Goal: Task Accomplishment & Management: Manage account settings

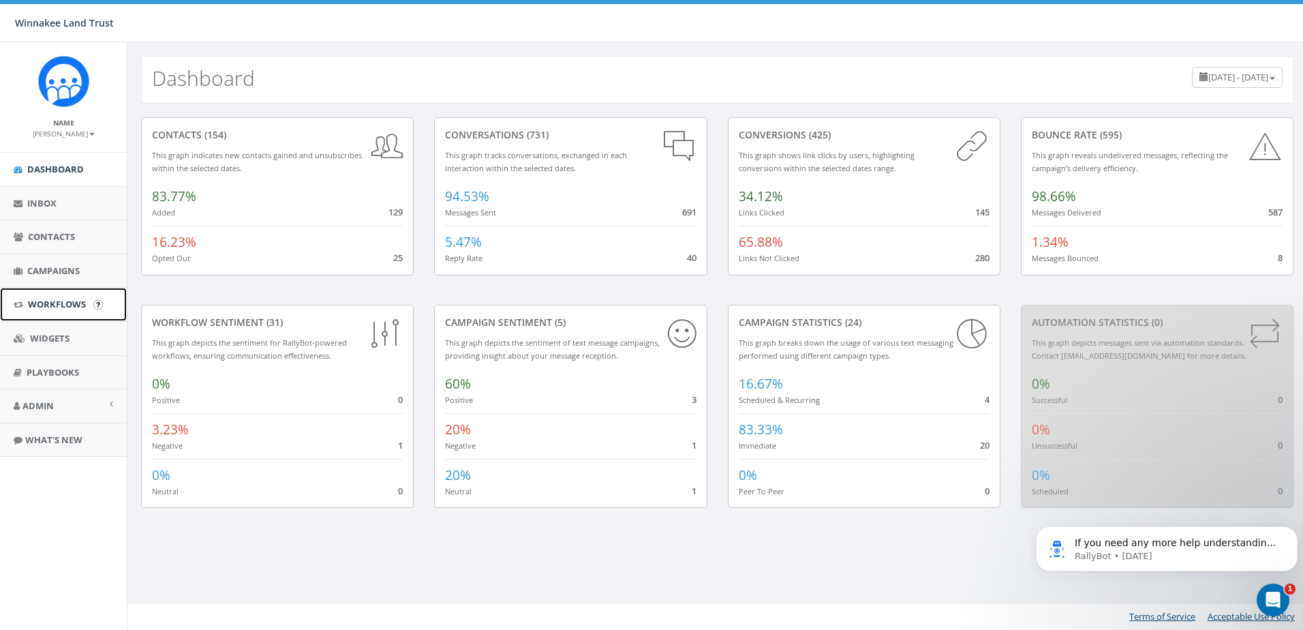
click at [51, 294] on link "Workflows" at bounding box center [63, 304] width 127 height 33
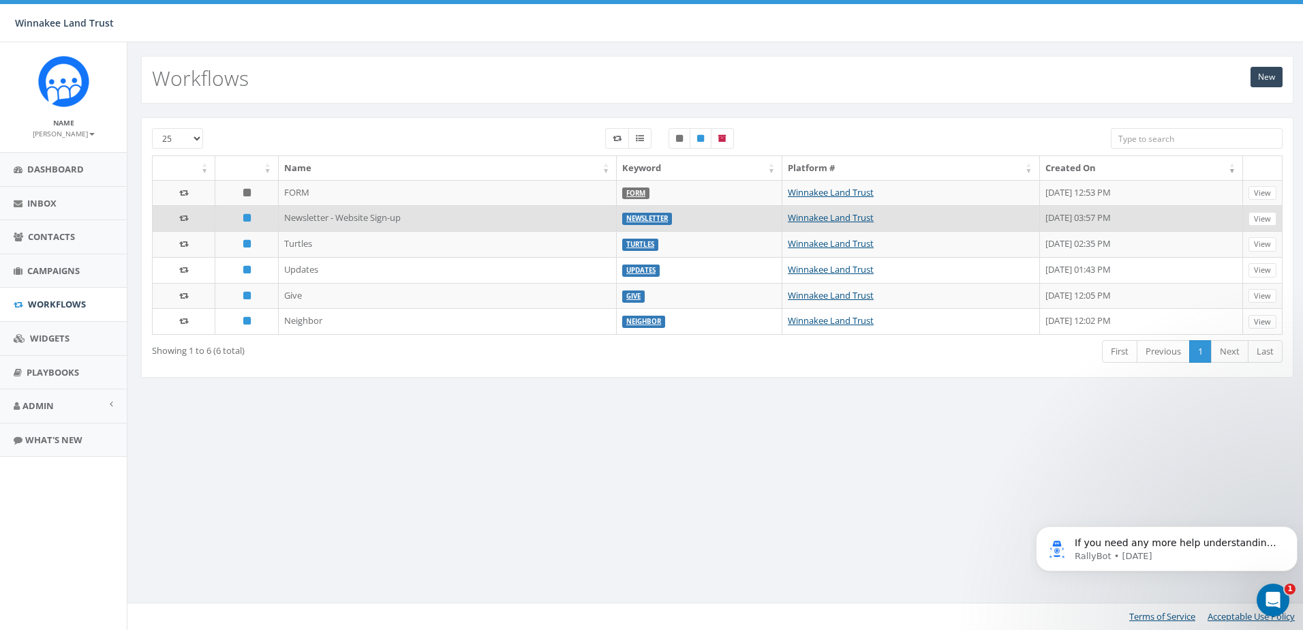
click at [314, 219] on td "Newsletter - Website Sign-up" at bounding box center [448, 218] width 338 height 26
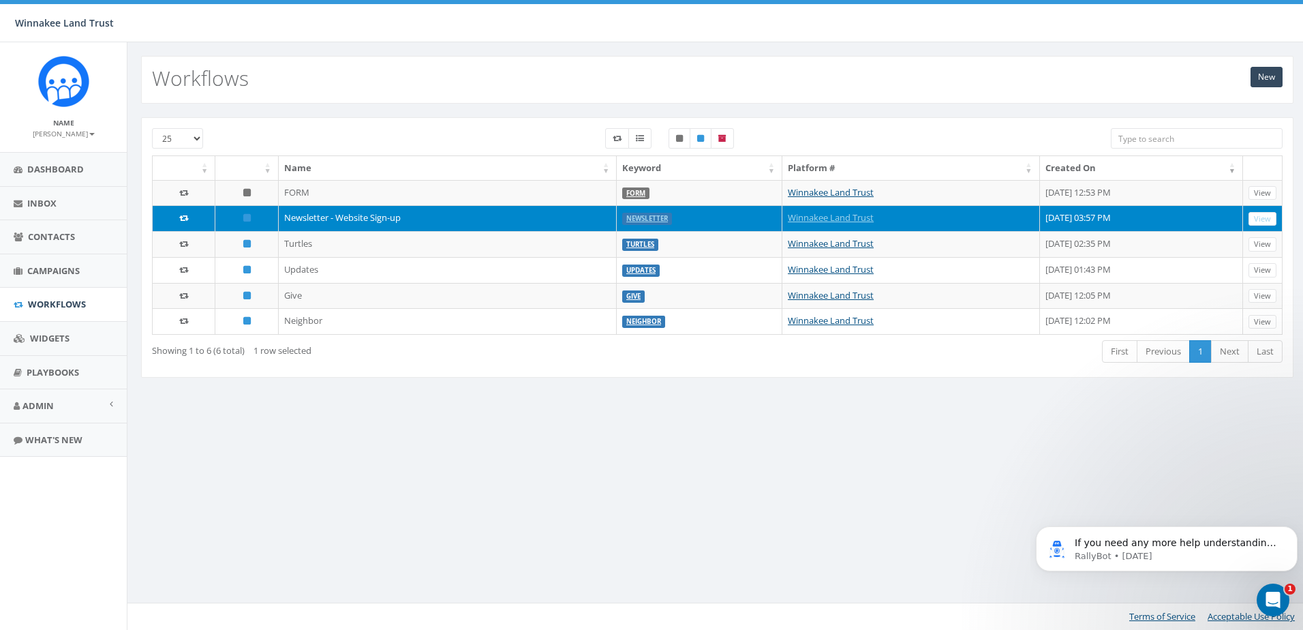
click at [472, 217] on td "Newsletter - Website Sign-up" at bounding box center [448, 218] width 338 height 26
click at [530, 219] on td "Newsletter - Website Sign-up" at bounding box center [448, 218] width 338 height 26
click at [359, 217] on td "Newsletter - Website Sign-up" at bounding box center [448, 218] width 338 height 26
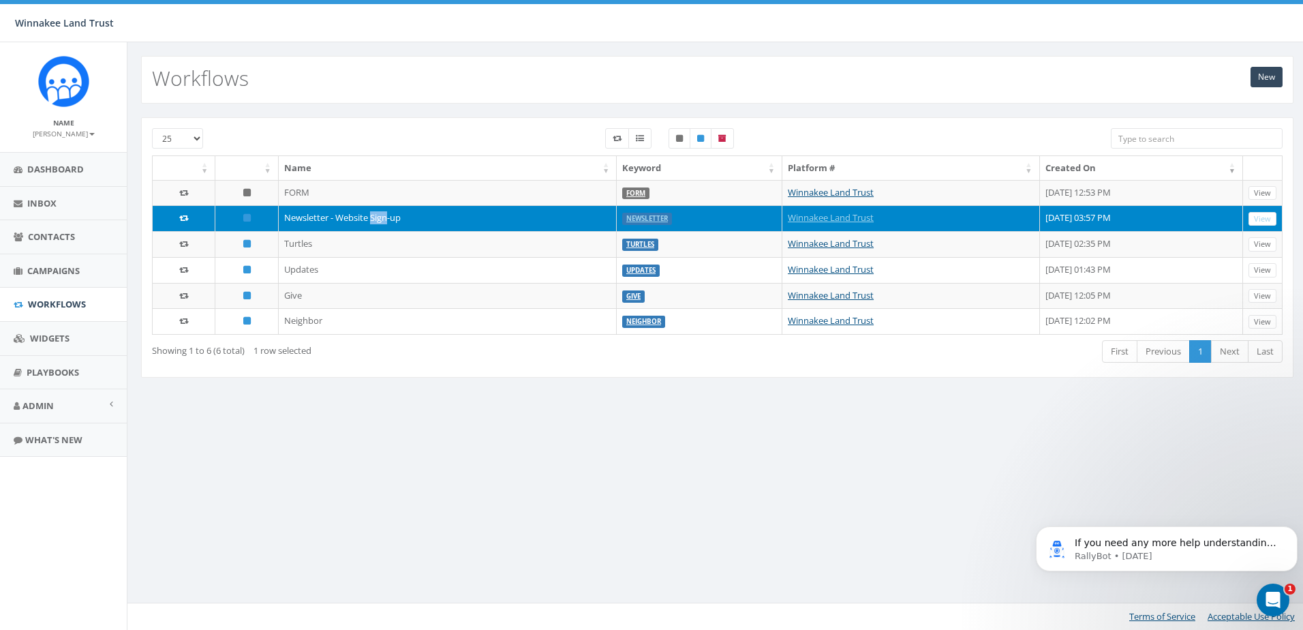
click at [359, 217] on td "Newsletter - Website Sign-up" at bounding box center [448, 218] width 338 height 26
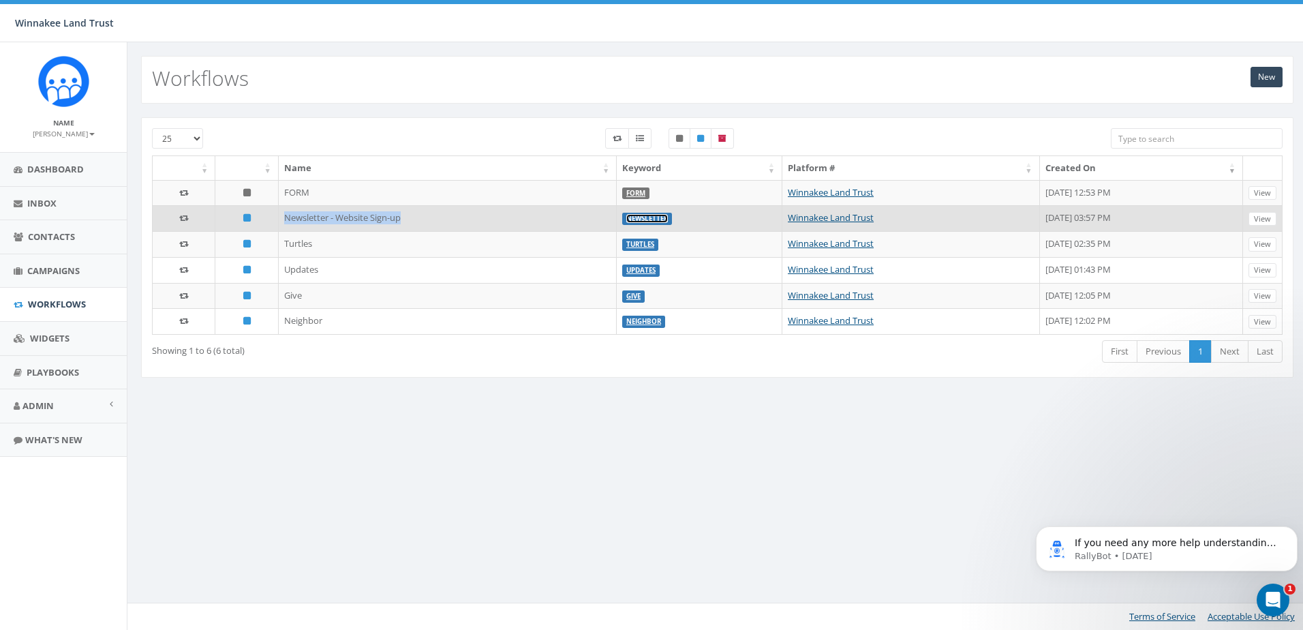
click at [626, 219] on link "Newsletter" at bounding box center [647, 218] width 42 height 9
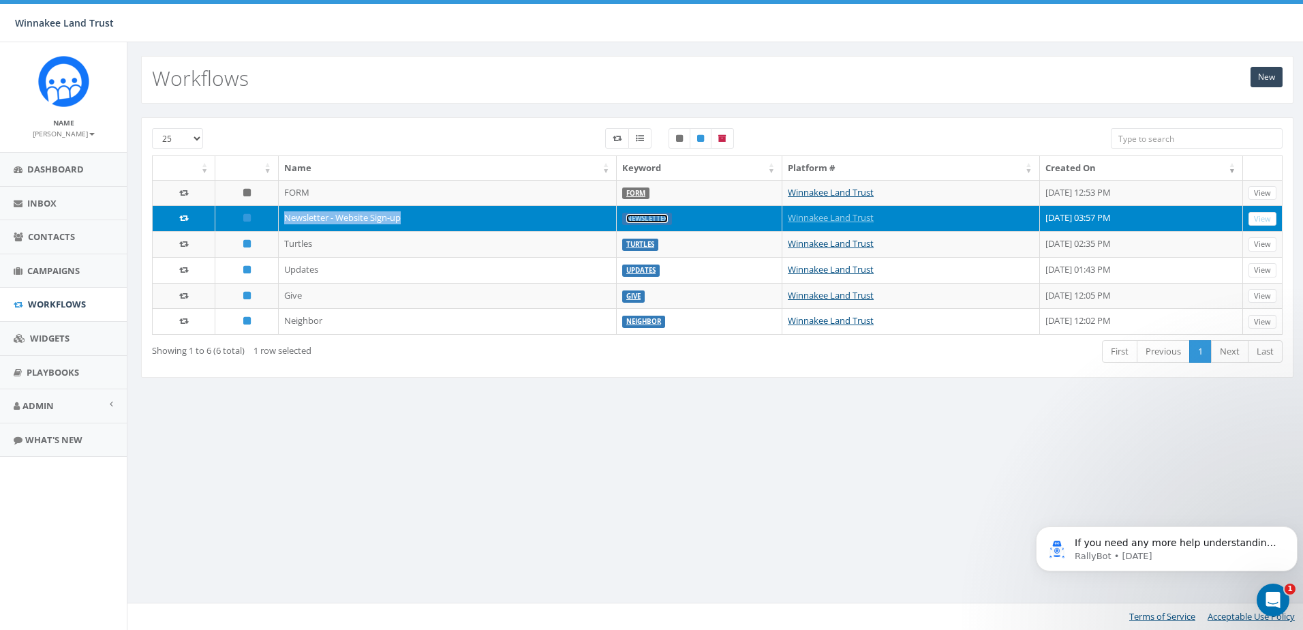
click at [626, 219] on link "Newsletter" at bounding box center [647, 218] width 42 height 9
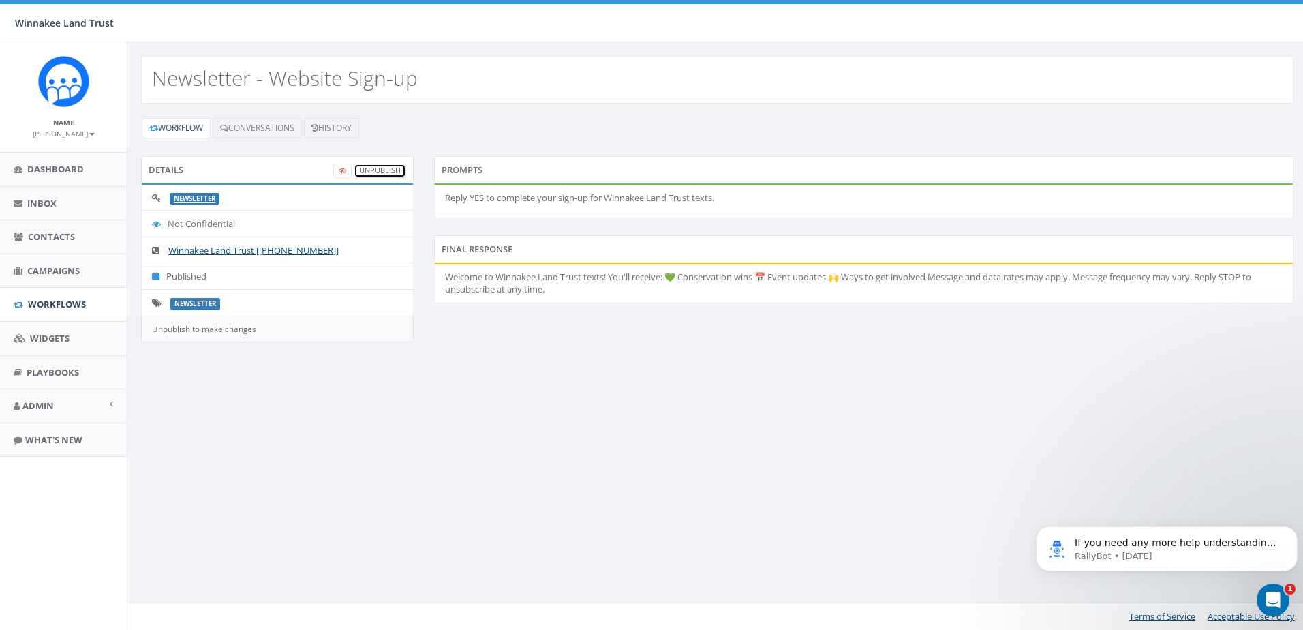
click at [380, 167] on link "UnPublish" at bounding box center [380, 171] width 52 height 14
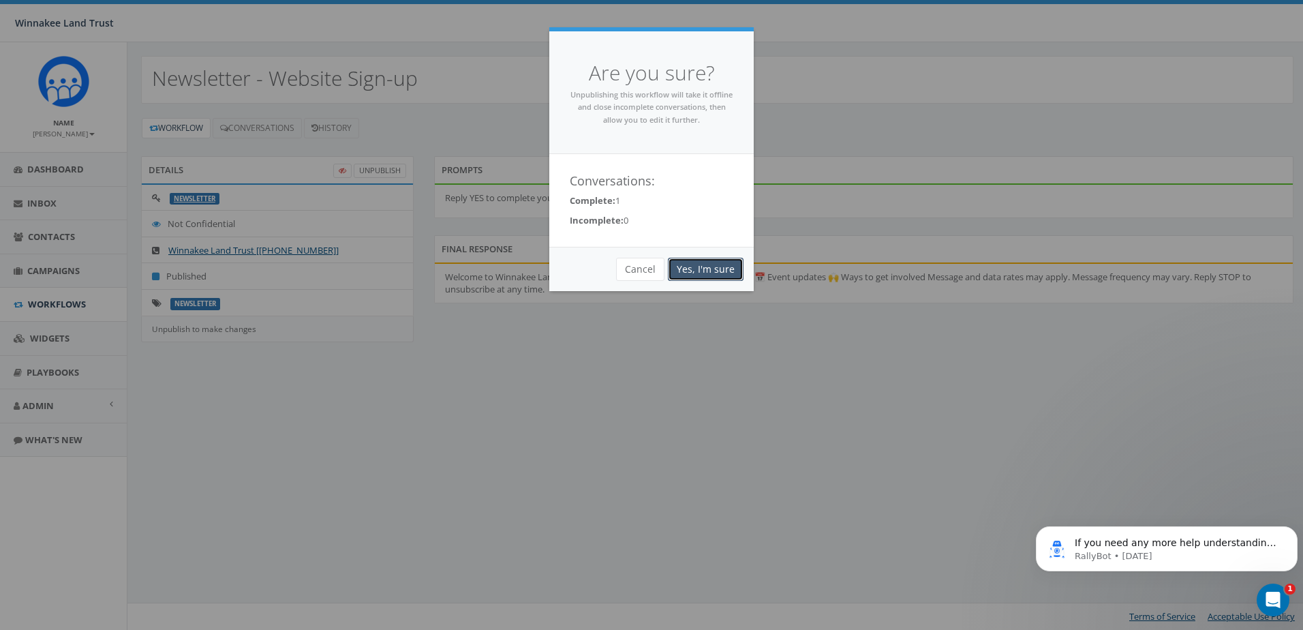
click at [701, 261] on link "Yes, I'm sure" at bounding box center [706, 269] width 76 height 23
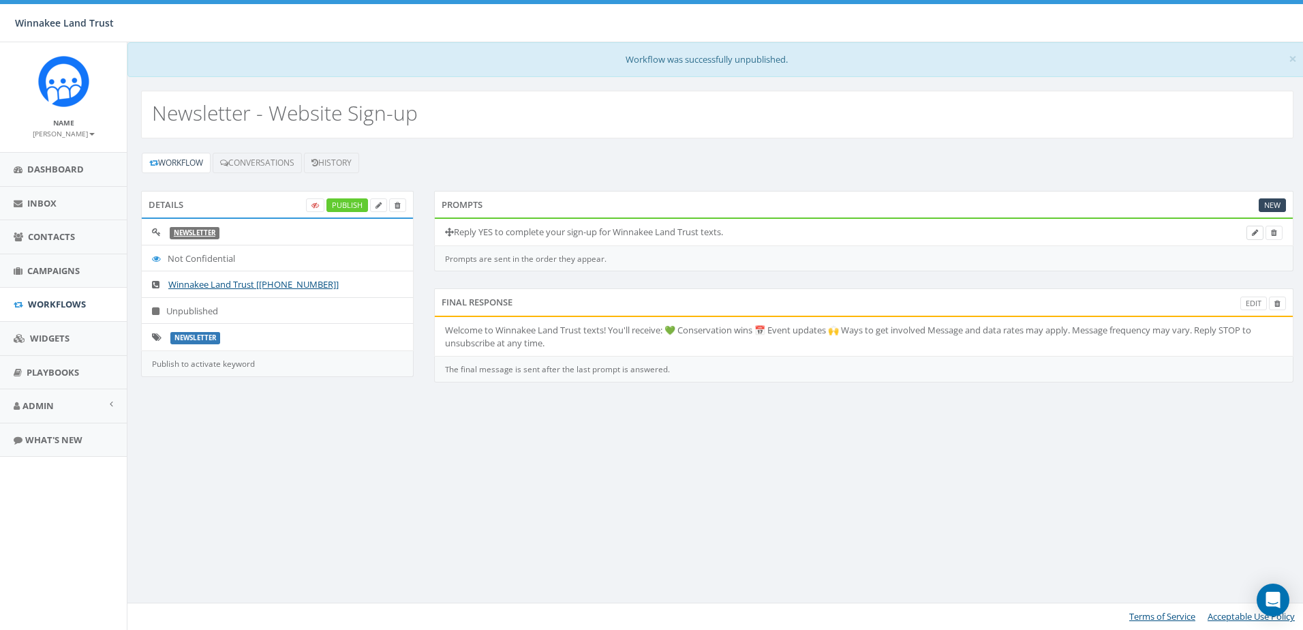
click at [1258, 231] on link at bounding box center [1254, 233] width 17 height 14
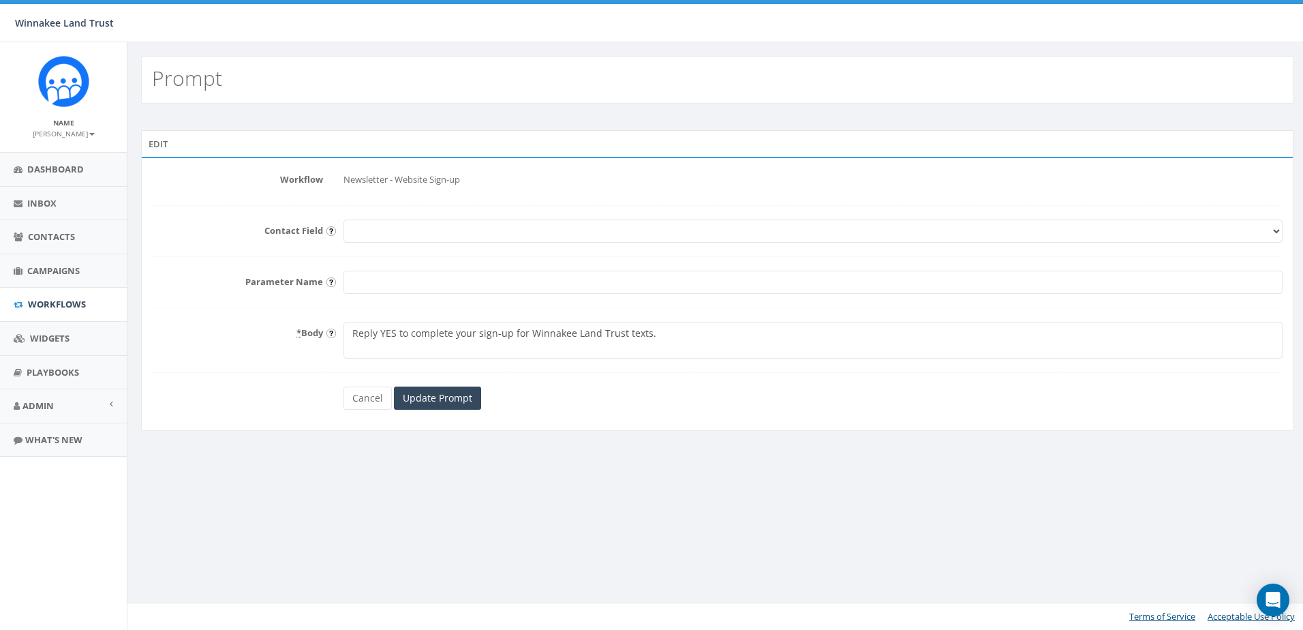
click at [378, 230] on select "First Name Last Name Email" at bounding box center [812, 230] width 939 height 23
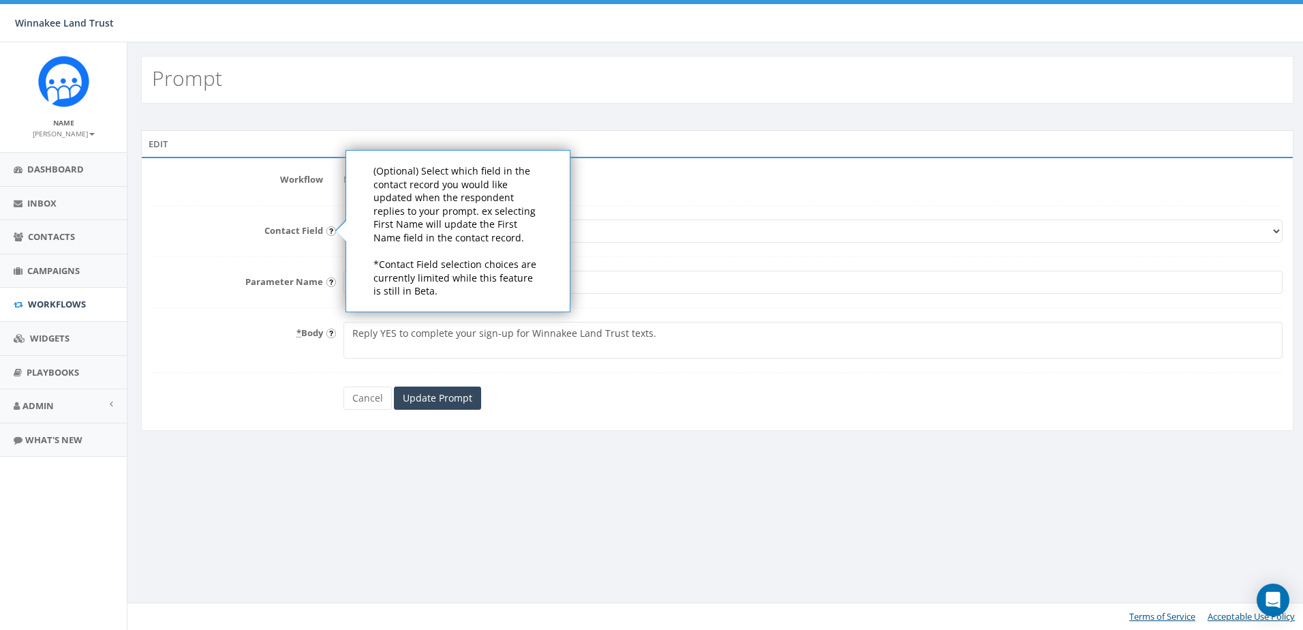
click at [187, 224] on label "Contact Field" at bounding box center [237, 228] width 191 height 18
click at [343, 224] on select "First Name Last Name Email" at bounding box center [812, 230] width 939 height 23
click at [280, 213] on form "Workflow Newsletter - Website Sign-up Contact Field First Name Last Name Email …" at bounding box center [717, 288] width 1131 height 241
click at [619, 202] on form "Workflow Newsletter - Website Sign-up Contact Field First Name Last Name Email …" at bounding box center [717, 288] width 1131 height 241
click at [737, 197] on form "Workflow Newsletter - Website Sign-up Contact Field First Name Last Name Email …" at bounding box center [717, 288] width 1131 height 241
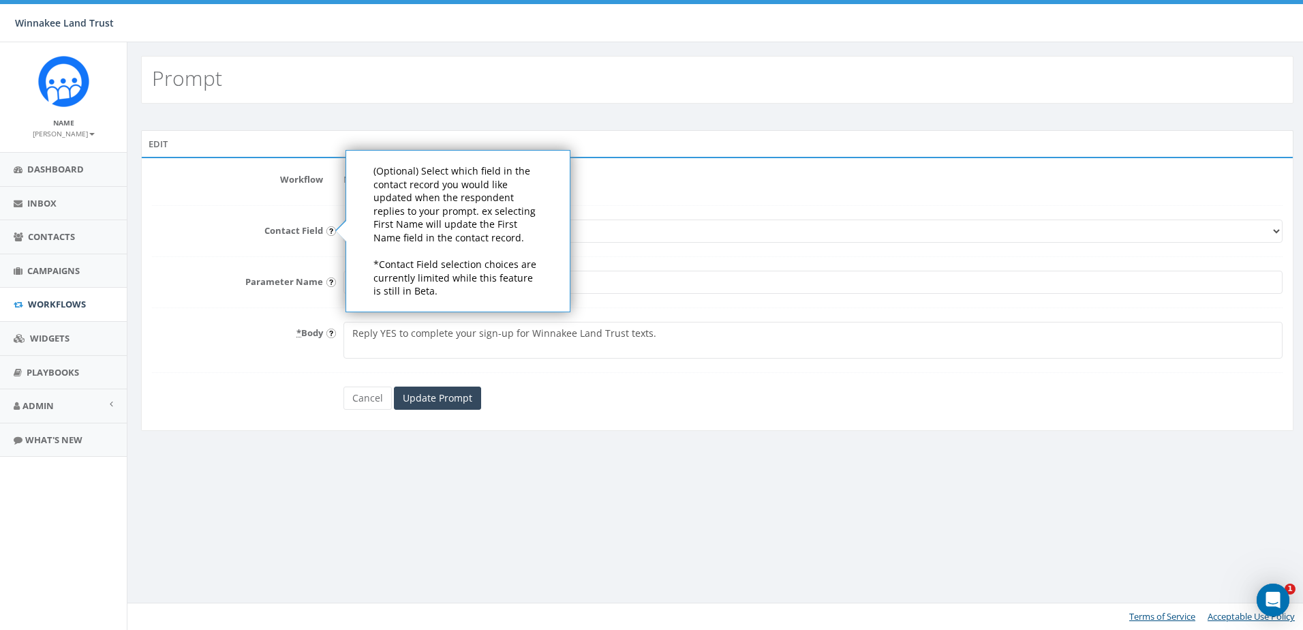
click at [773, 465] on div "Prompt Edit Workflow Newsletter - Website Sign-up Contact Field First Name Last…" at bounding box center [717, 335] width 1180 height 587
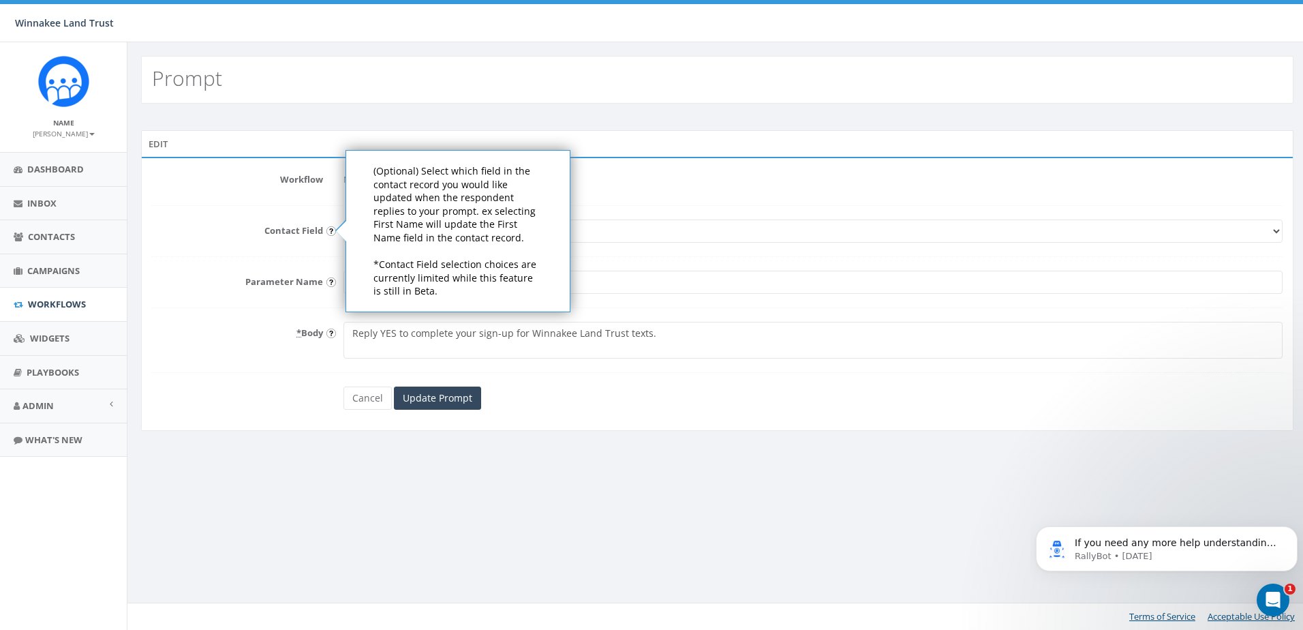
click at [194, 416] on div "Workflow Newsletter - Website Sign-up Contact Field First Name Last Name Email …" at bounding box center [717, 294] width 1152 height 274
click at [313, 386] on form "Workflow Newsletter - Website Sign-up Contact Field First Name Last Name Email …" at bounding box center [717, 288] width 1131 height 241
click at [326, 230] on input "image" at bounding box center [331, 231] width 10 height 10
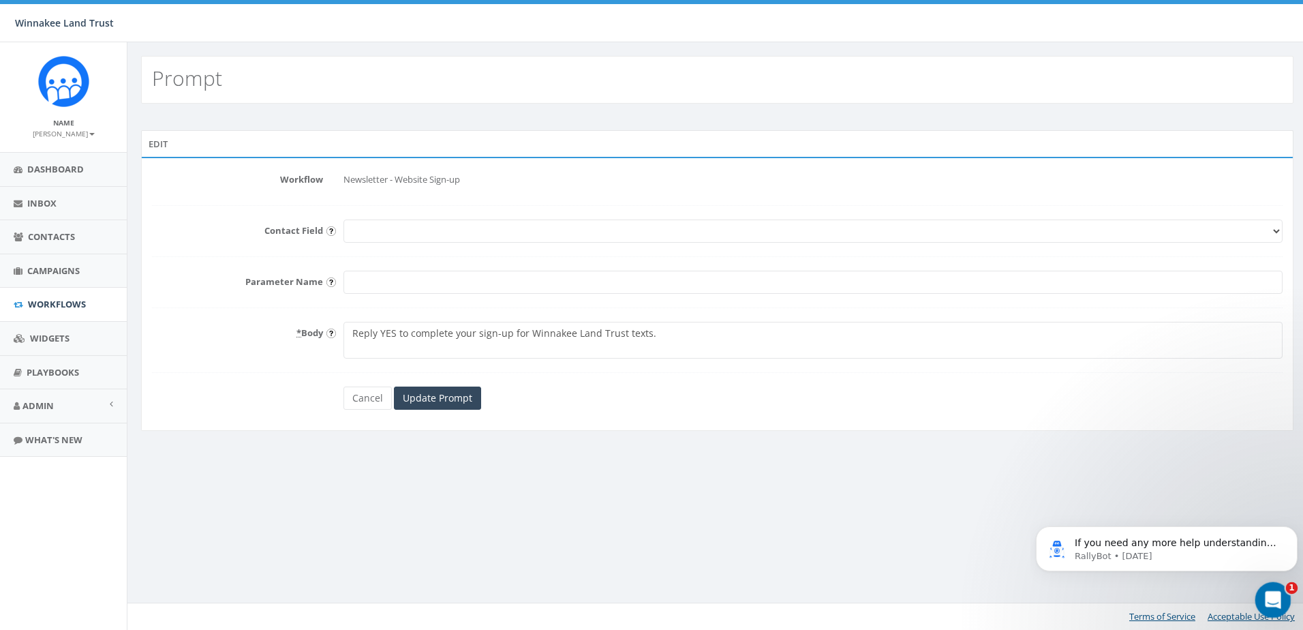
click at [1267, 589] on icon "Open Intercom Messenger" at bounding box center [1271, 598] width 22 height 22
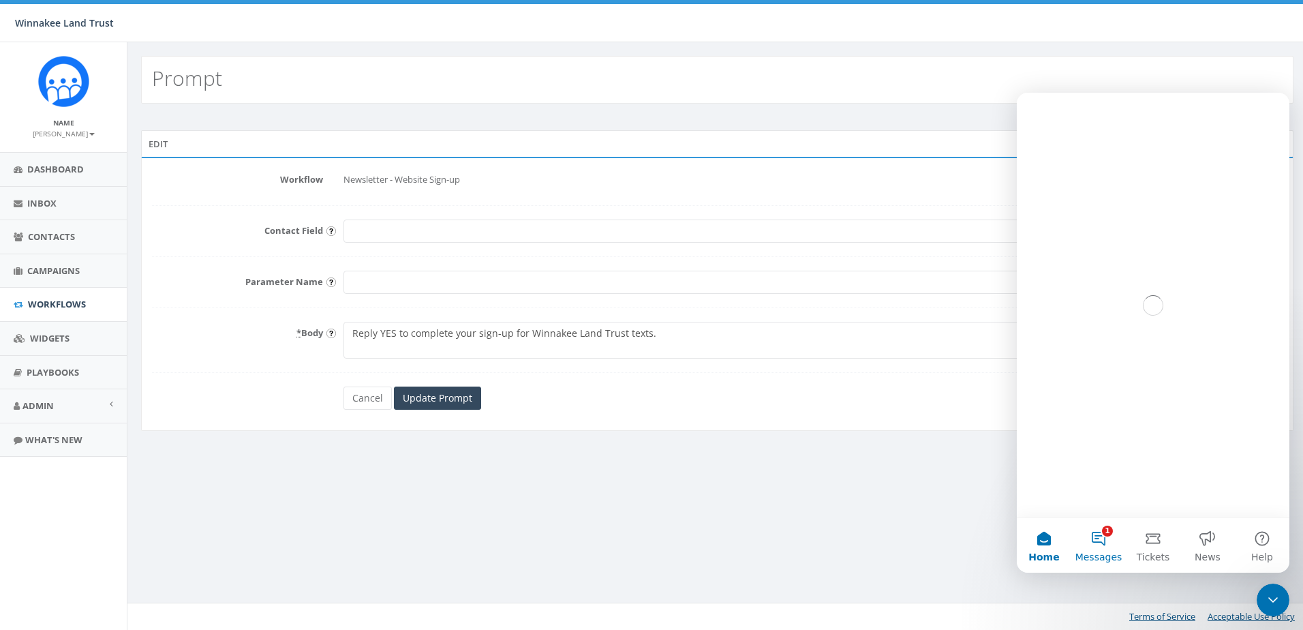
click at [1096, 549] on button "1 Messages" at bounding box center [1098, 545] width 55 height 55
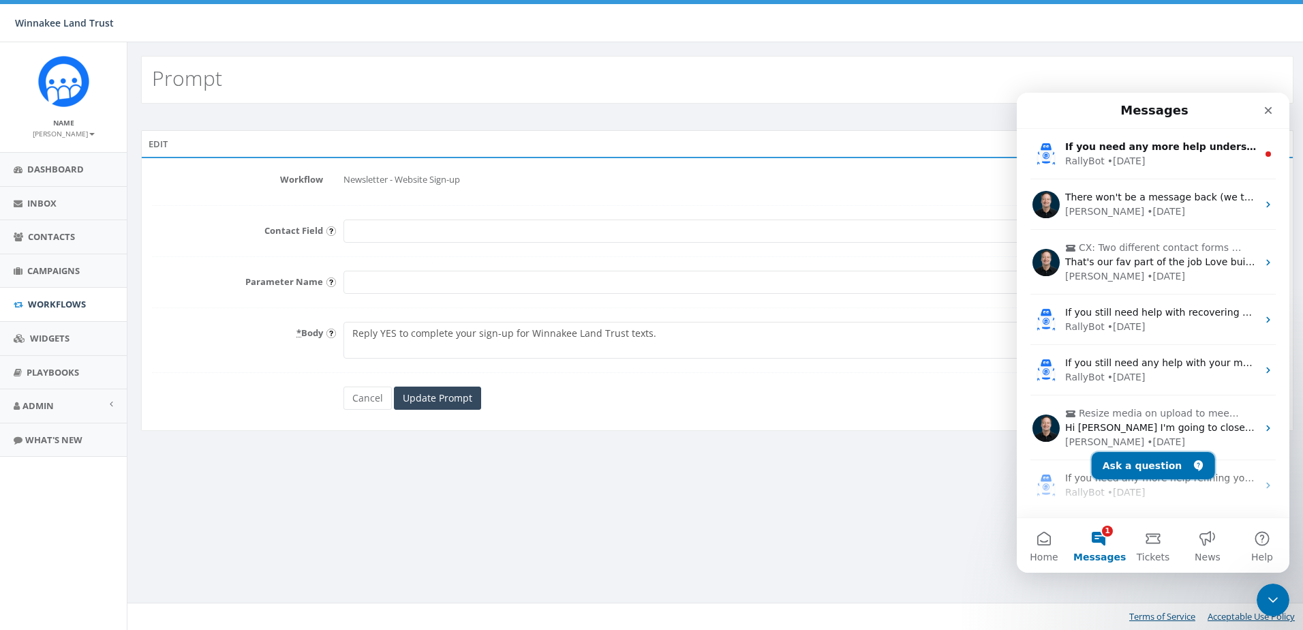
click at [1149, 470] on button "Ask a question" at bounding box center [1153, 465] width 123 height 27
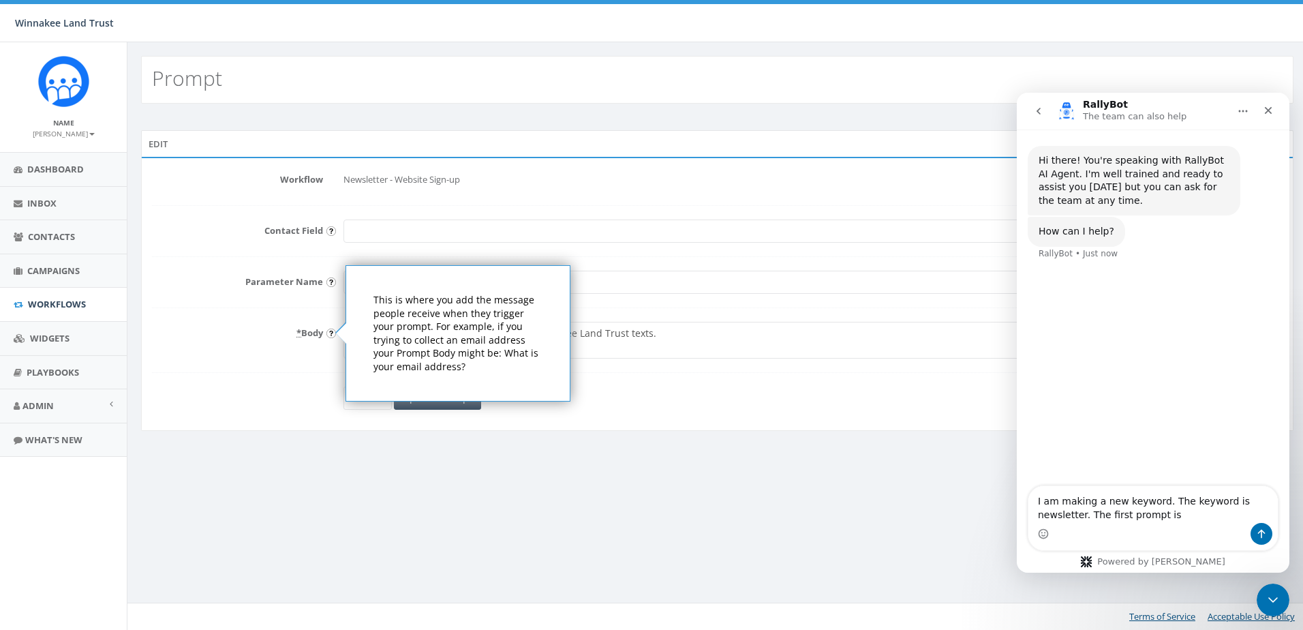
drag, startPoint x: 645, startPoint y: 340, endPoint x: 322, endPoint y: 333, distance: 322.4
click at [322, 333] on div "* Body Reply YES to complete your sign-up for Winnakee Land Trust texts." at bounding box center [717, 340] width 1151 height 37
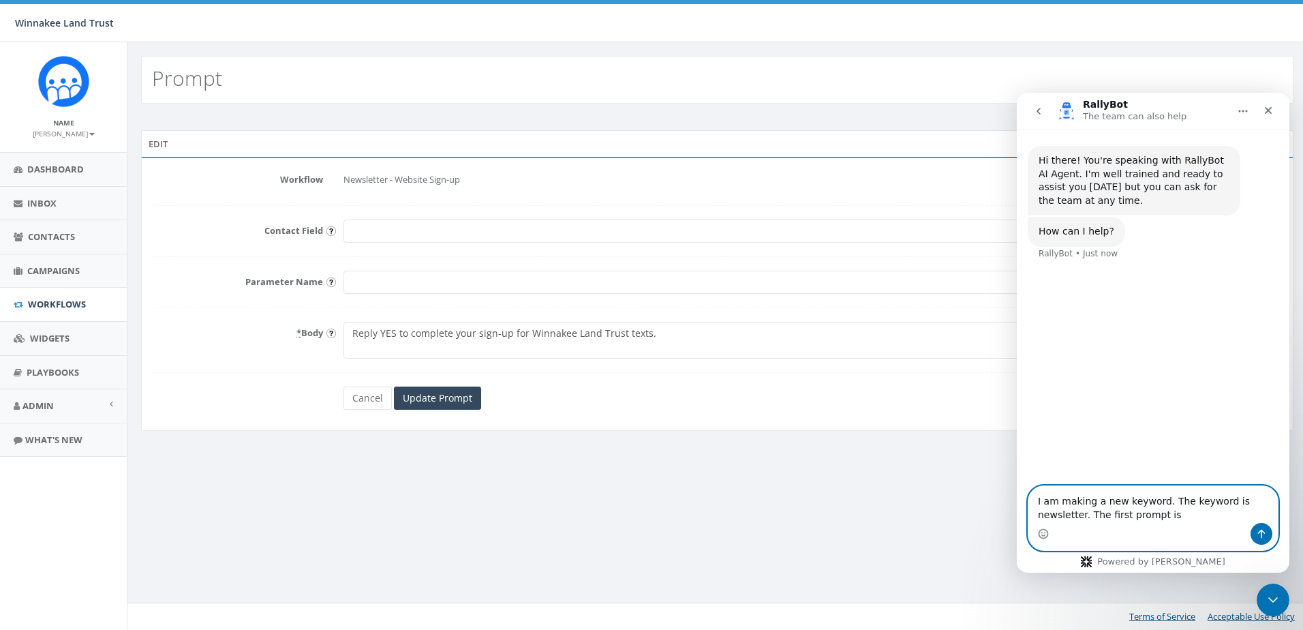
click at [1131, 517] on textarea "I am making a new keyword. The keyword is newsletter. The first prompt is" at bounding box center [1152, 504] width 249 height 37
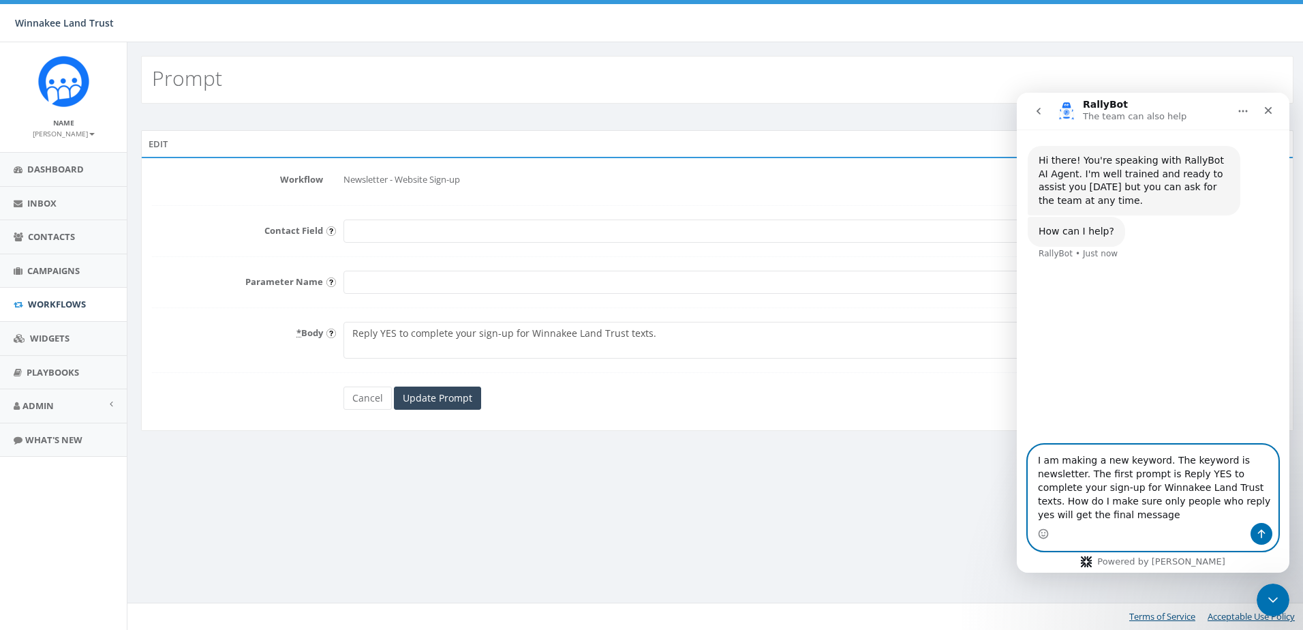
type textarea "I am making a new keyword. The keyword is newsletter. The first prompt is Reply…"
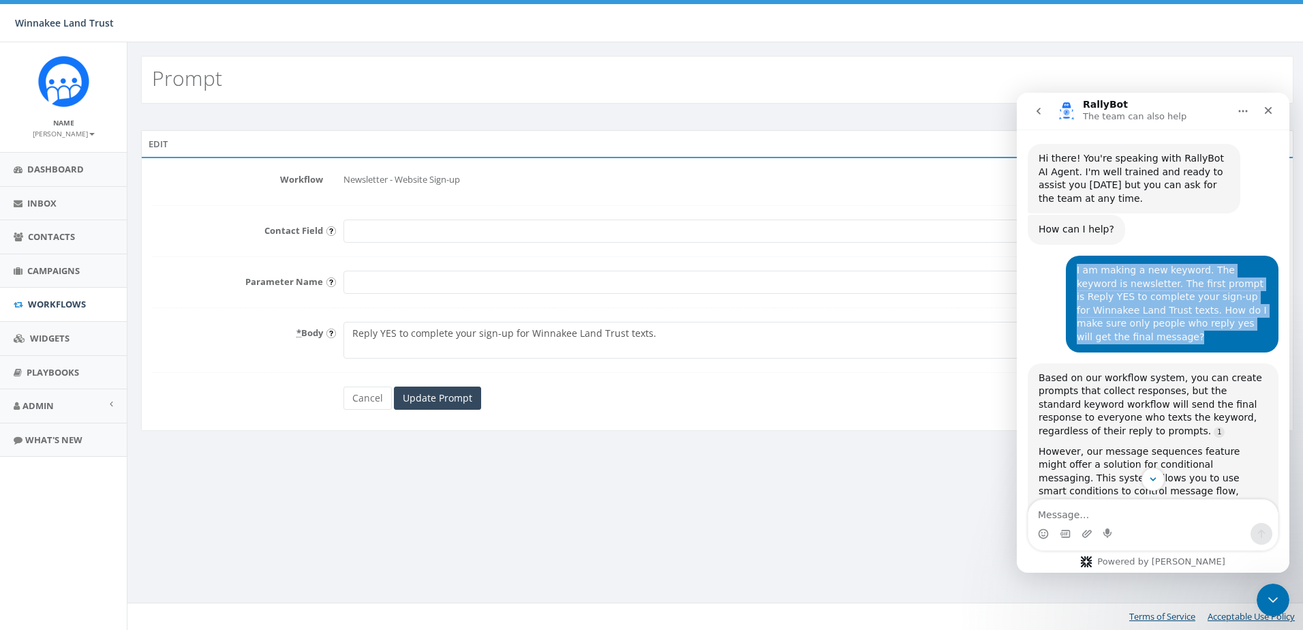
drag, startPoint x: 1246, startPoint y: 321, endPoint x: 1054, endPoint y: 271, distance: 199.3
click at [1054, 271] on div "I am making a new keyword. The keyword is newsletter. The first prompt is Reply…" at bounding box center [1153, 310] width 251 height 108
copy div "I am making a new keyword. The keyword is newsletter. The first prompt is Reply…"
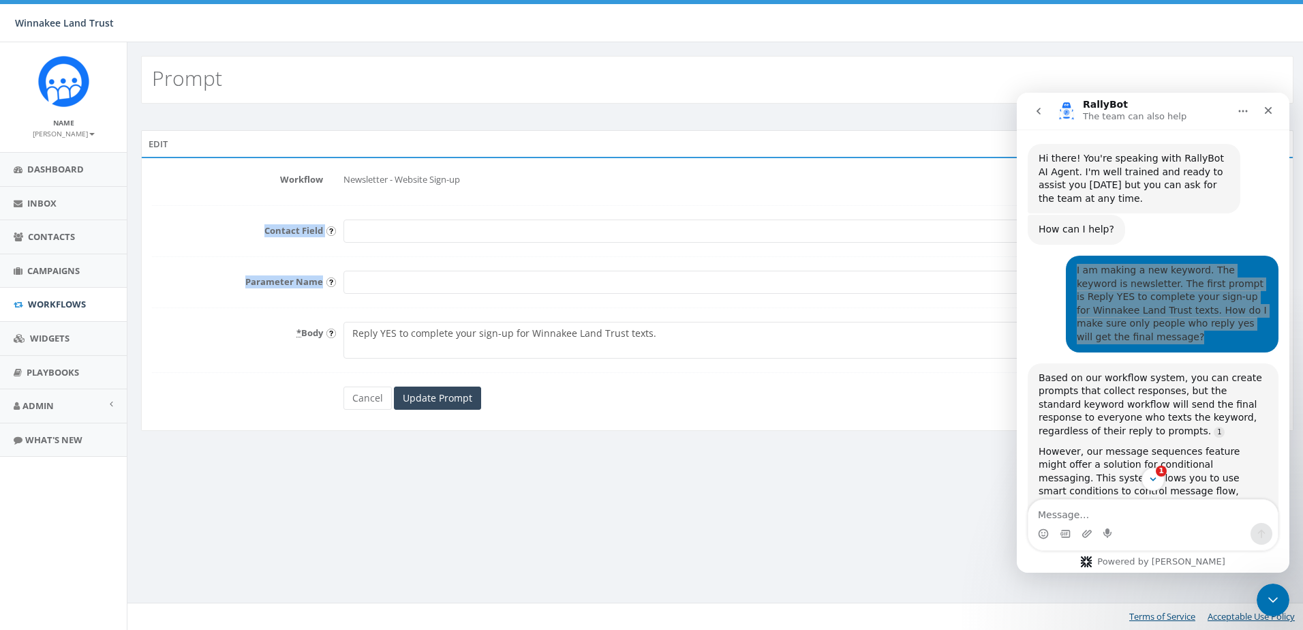
drag, startPoint x: 261, startPoint y: 227, endPoint x: 322, endPoint y: 290, distance: 87.7
click at [322, 290] on form "Workflow Newsletter - Website Sign-up Contact Field First Name Last Name Email …" at bounding box center [717, 288] width 1131 height 241
copy form "Contact Field First Name Last Name Email Parameter Name"
drag, startPoint x: 2490, startPoint y: 1175, endPoint x: 1266, endPoint y: 597, distance: 1354.1
click at [1265, 596] on icon "Close Intercom Messenger" at bounding box center [1271, 597] width 16 height 16
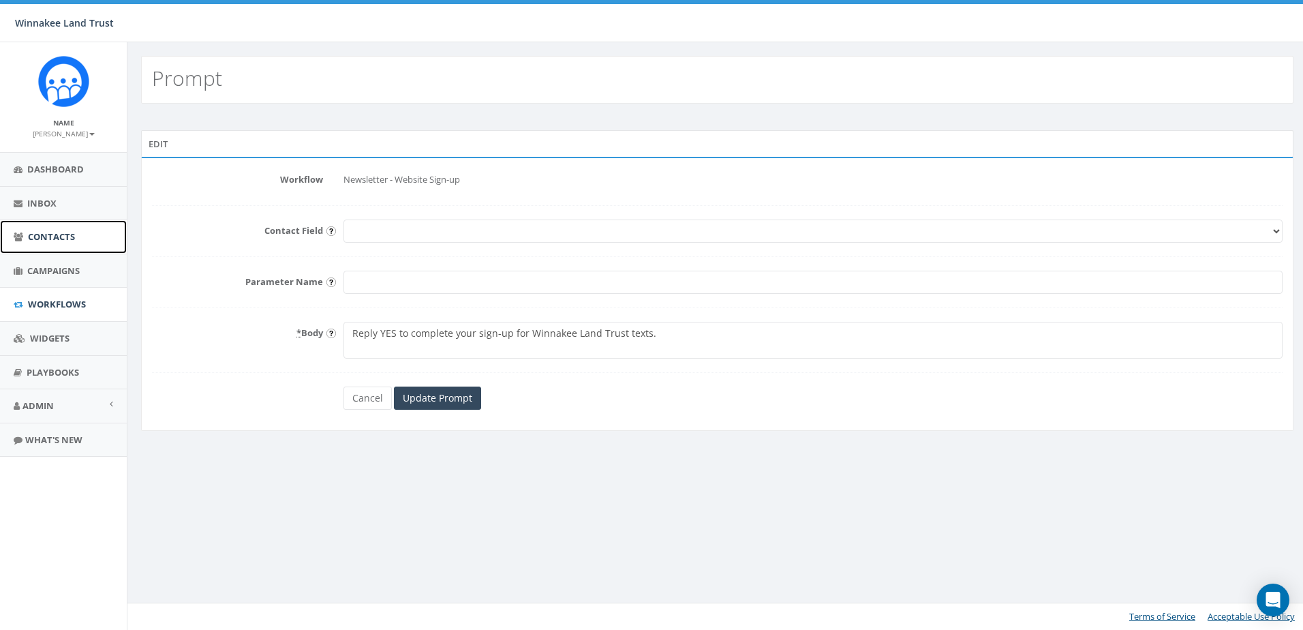
click at [37, 237] on span "Contacts" at bounding box center [51, 236] width 47 height 12
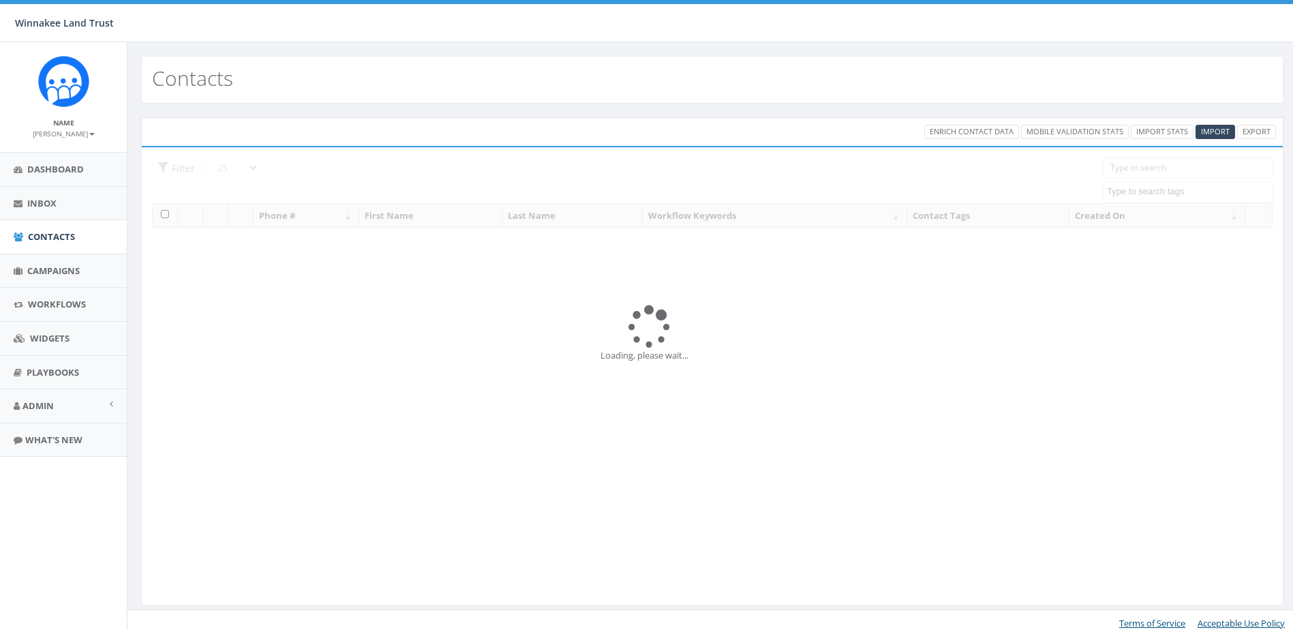
select select
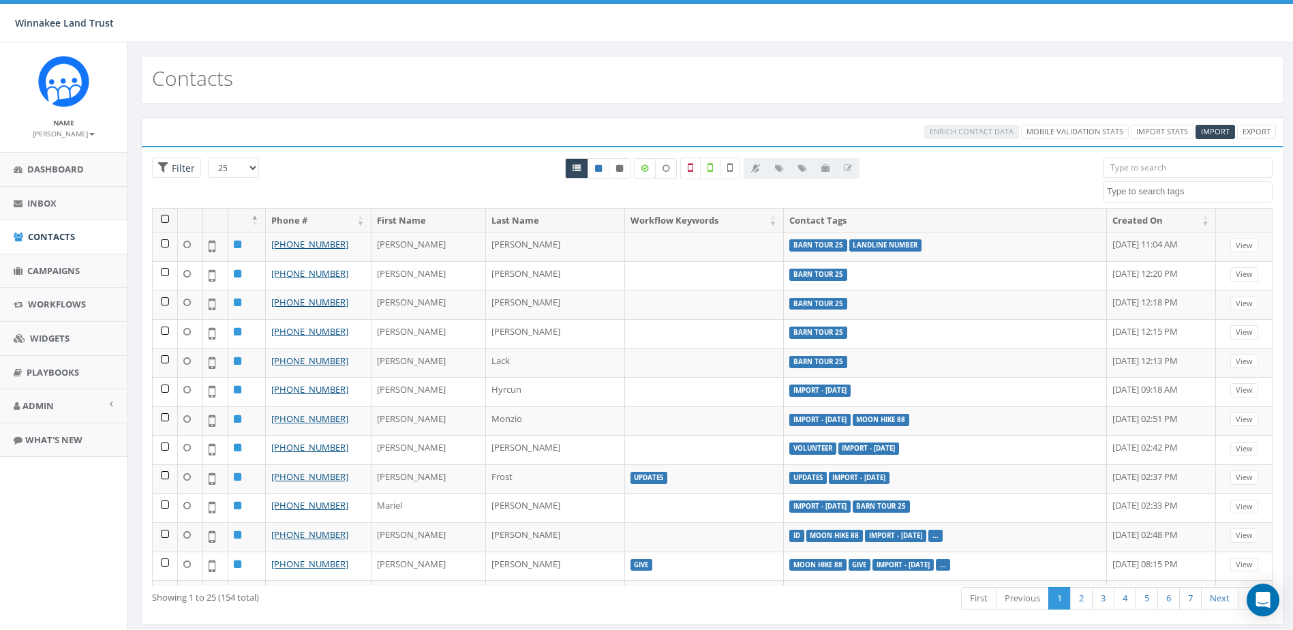
click at [1139, 170] on input "search" at bounding box center [1188, 167] width 170 height 20
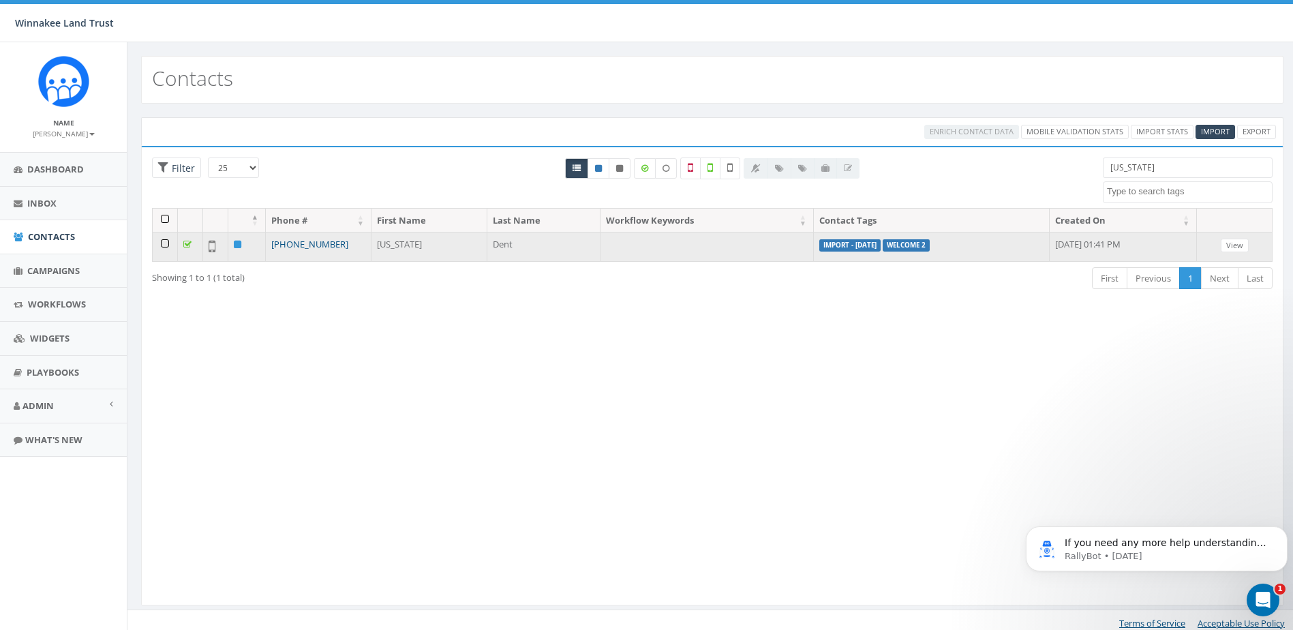
type input "[US_STATE]"
click at [310, 244] on link "+1 914-388-7795" at bounding box center [309, 244] width 77 height 12
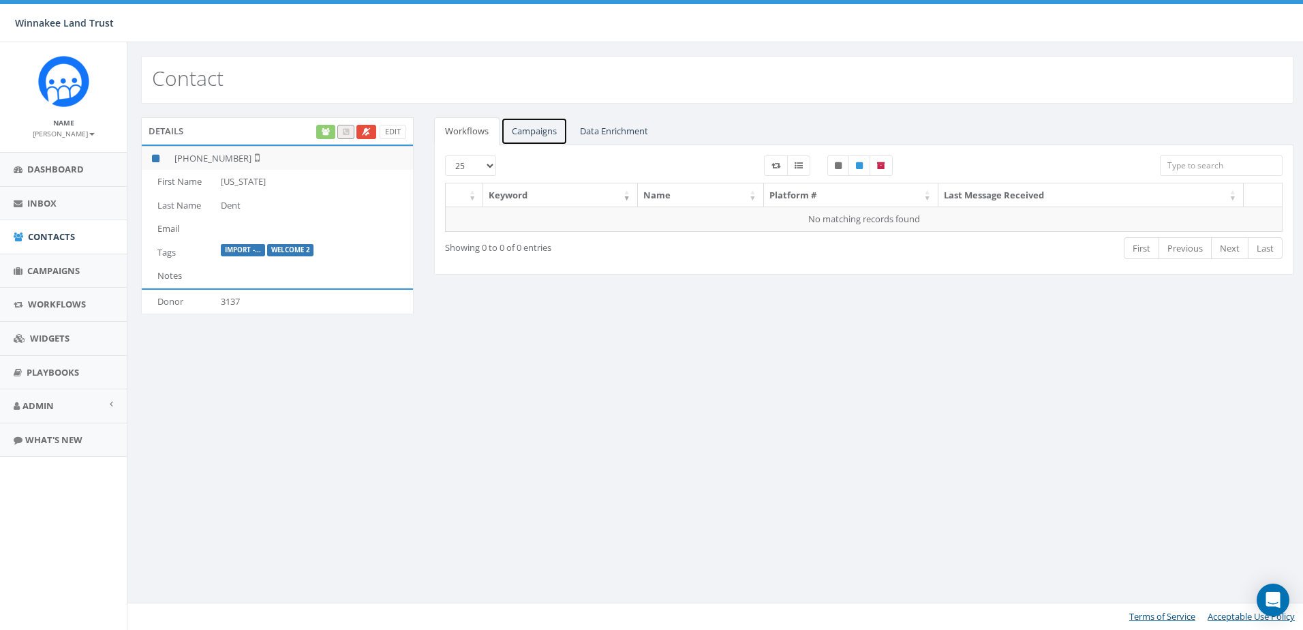
click at [562, 130] on link "Campaigns" at bounding box center [534, 131] width 67 height 28
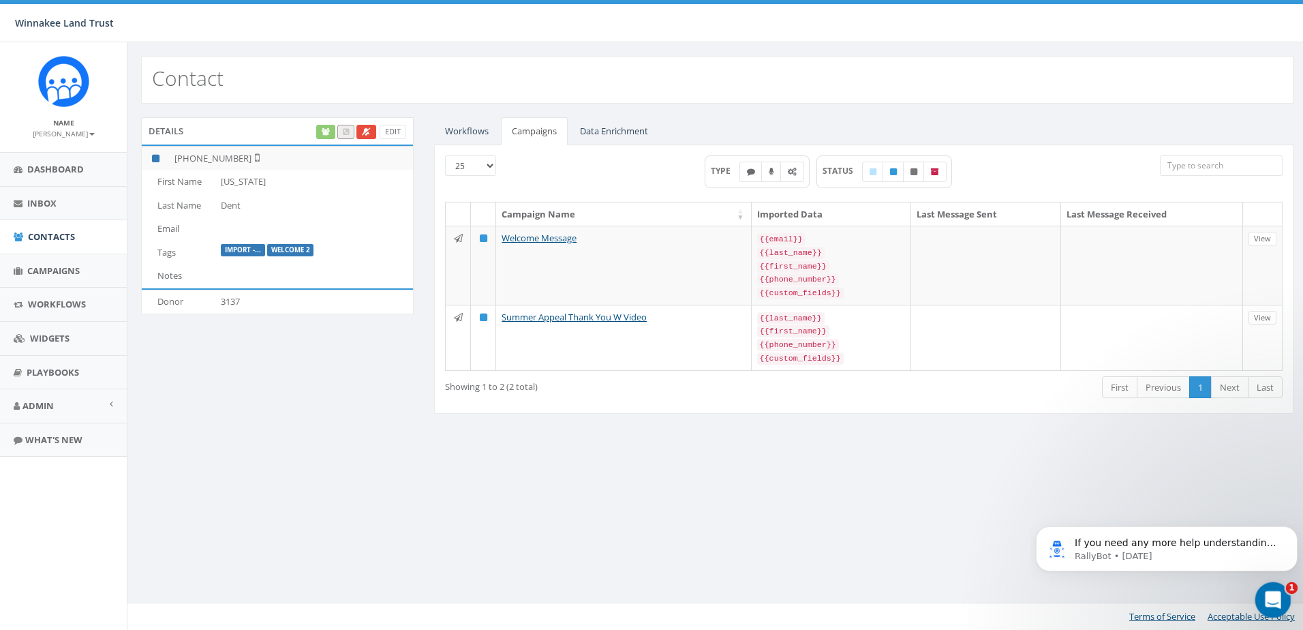
click at [1268, 596] on icon "Open Intercom Messenger" at bounding box center [1271, 598] width 22 height 22
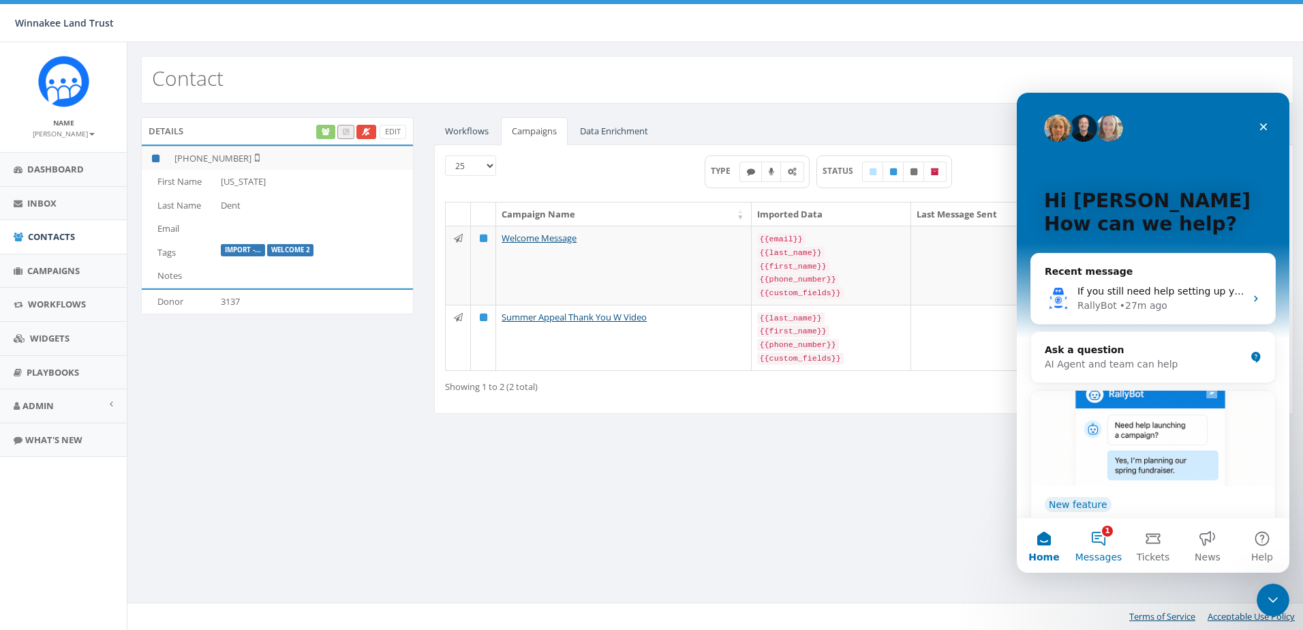
click at [1097, 545] on button "1 Messages" at bounding box center [1098, 545] width 55 height 55
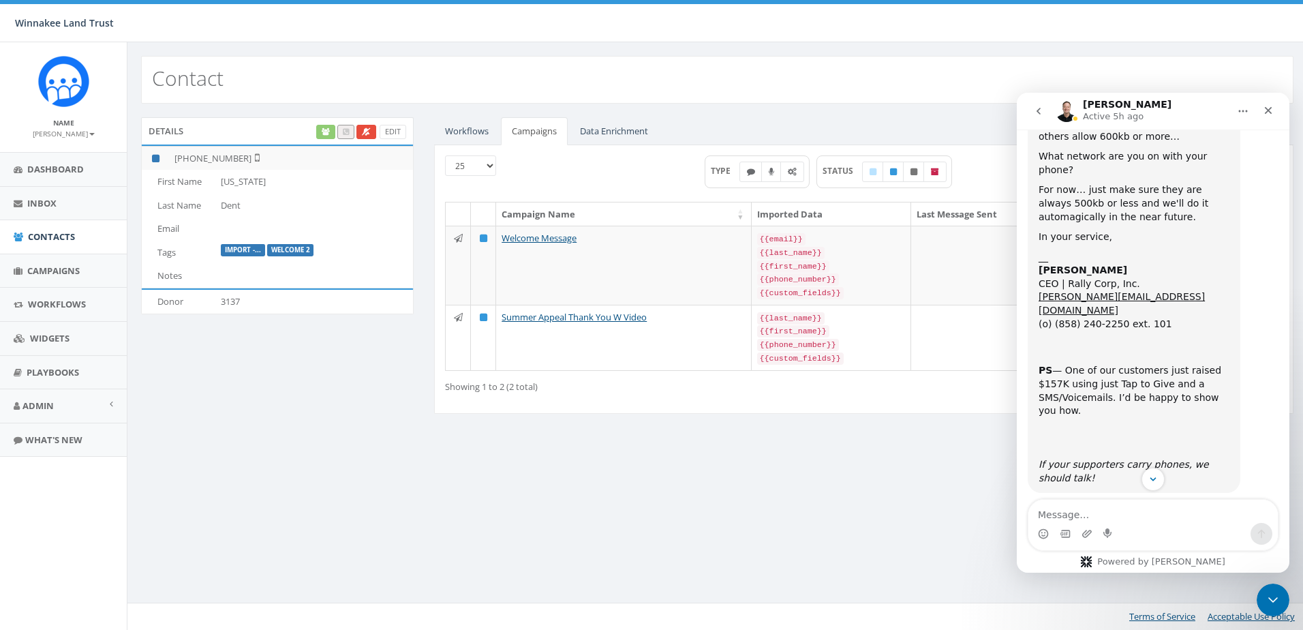
scroll to position [4451, 0]
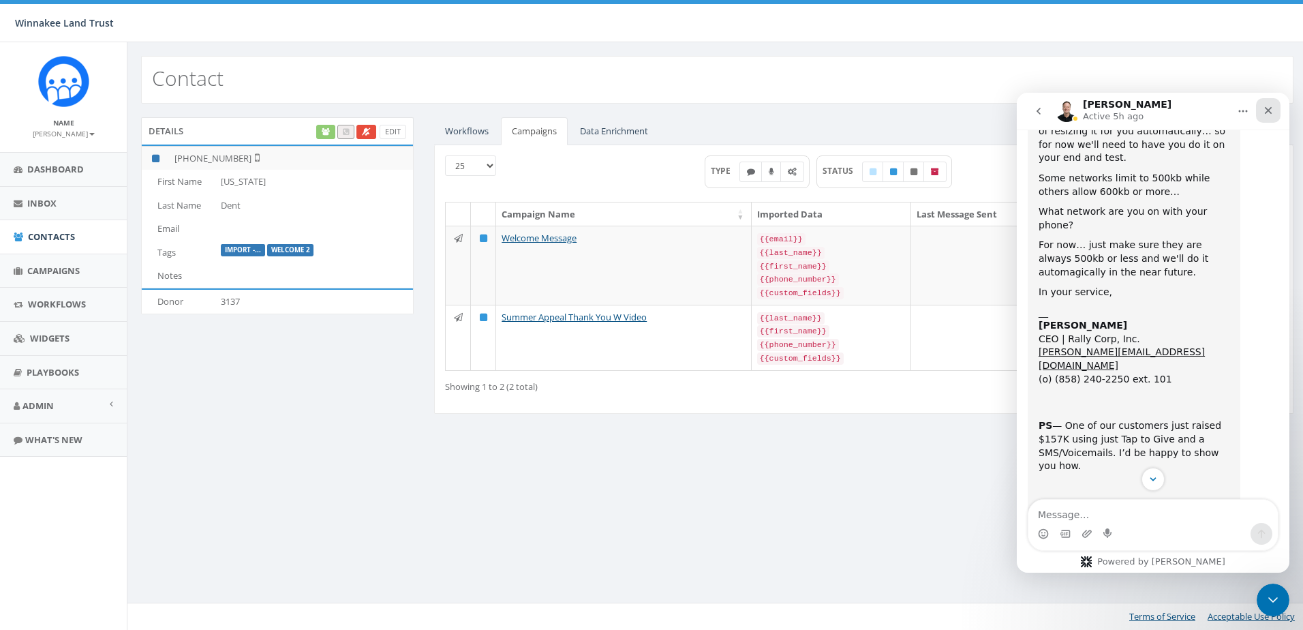
click at [1268, 112] on icon "Close" at bounding box center [1268, 110] width 11 height 11
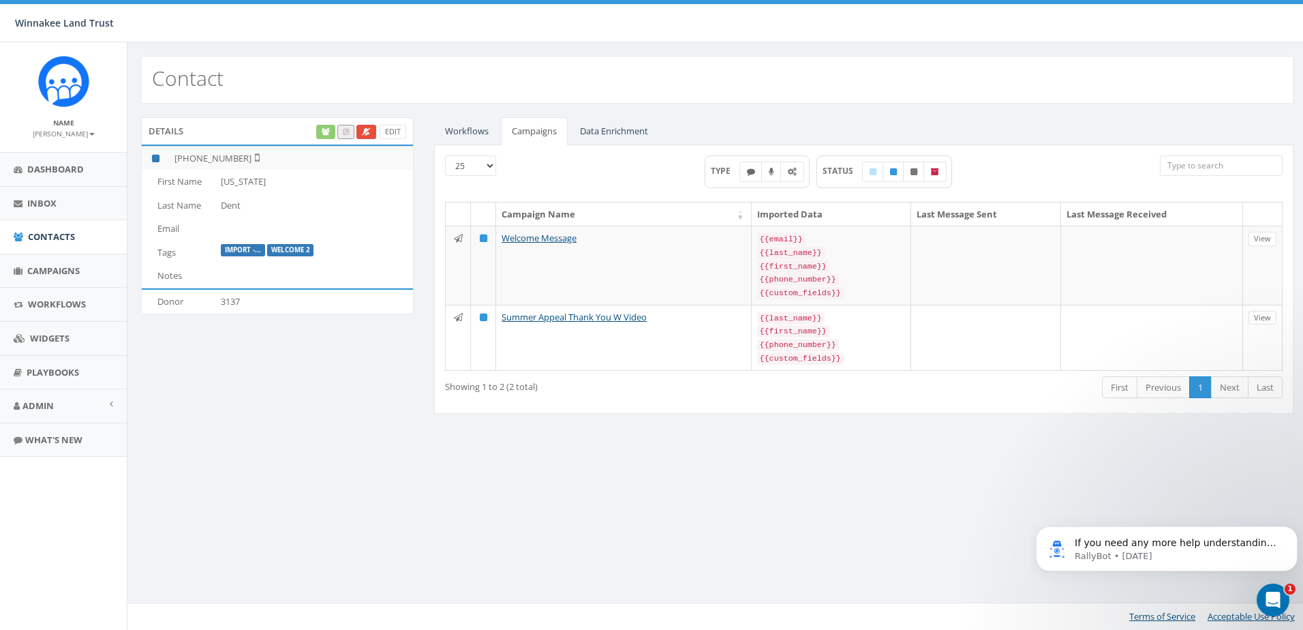
scroll to position [5133, 0]
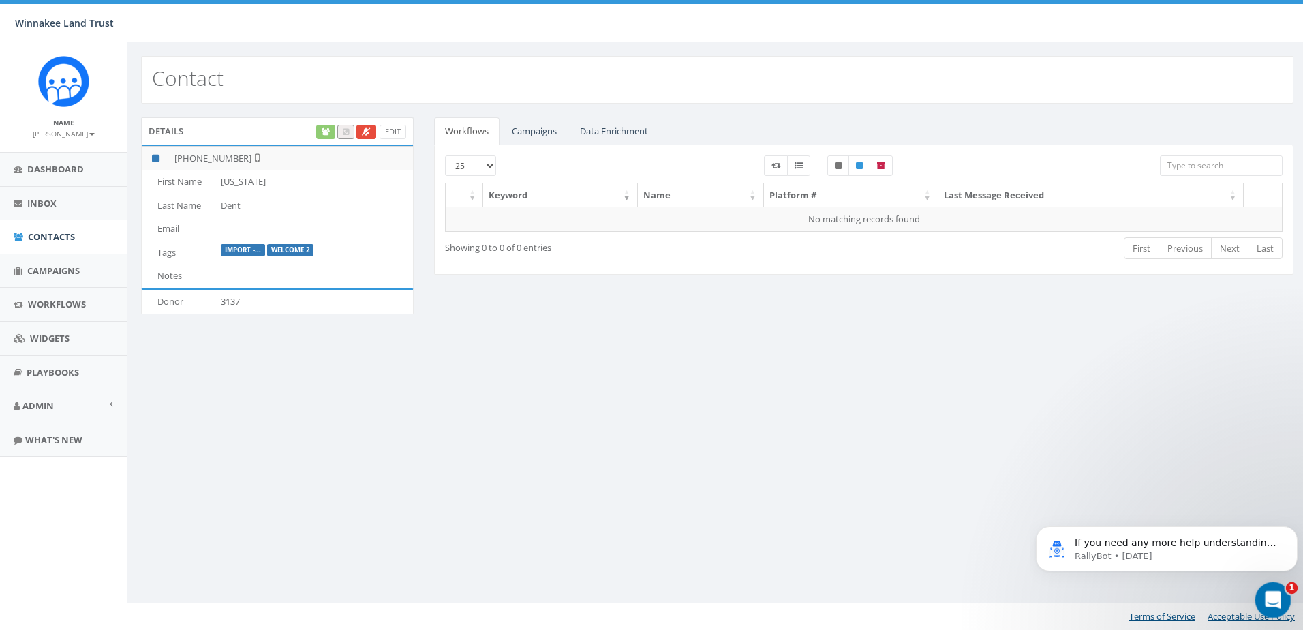
click at [1278, 594] on icon "Open Intercom Messenger" at bounding box center [1271, 598] width 22 height 22
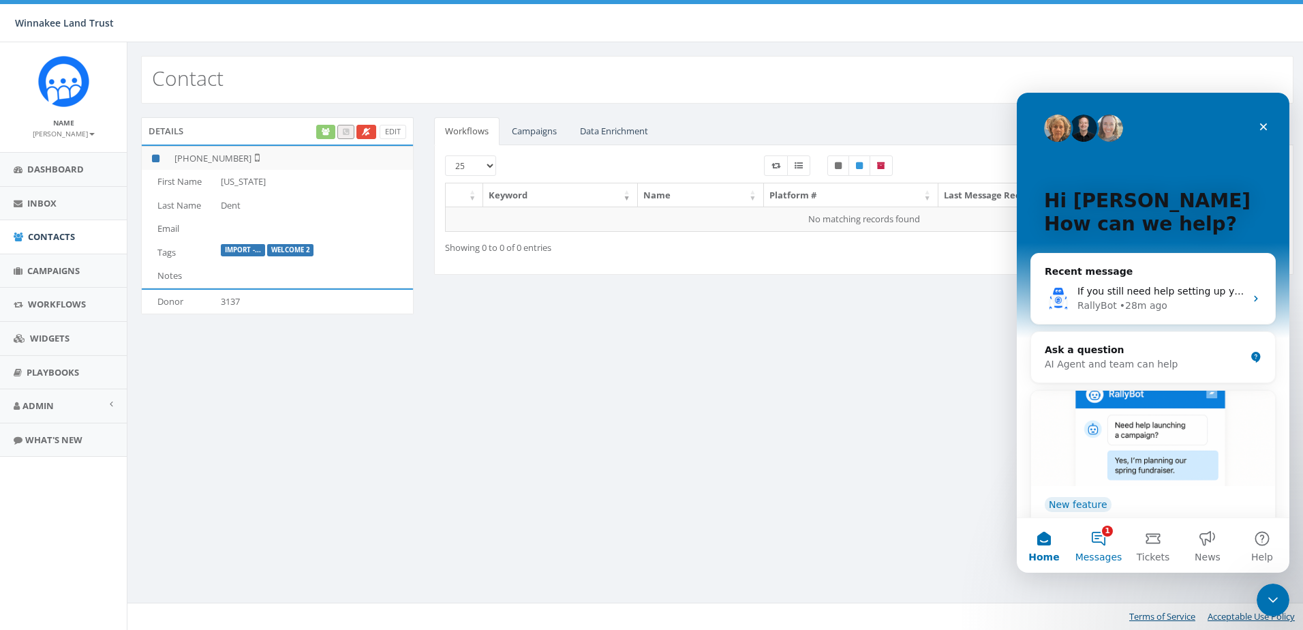
click at [1089, 542] on button "1 Messages" at bounding box center [1098, 545] width 55 height 55
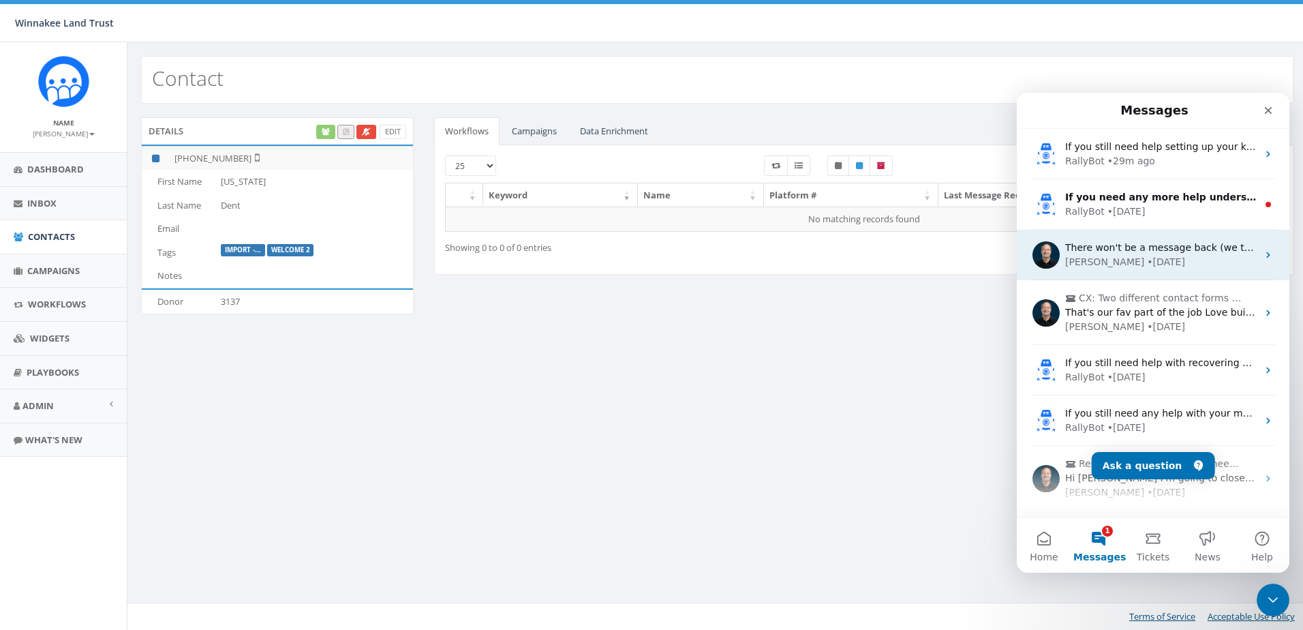
click at [1202, 266] on div "[PERSON_NAME] • [DATE]" at bounding box center [1161, 262] width 192 height 14
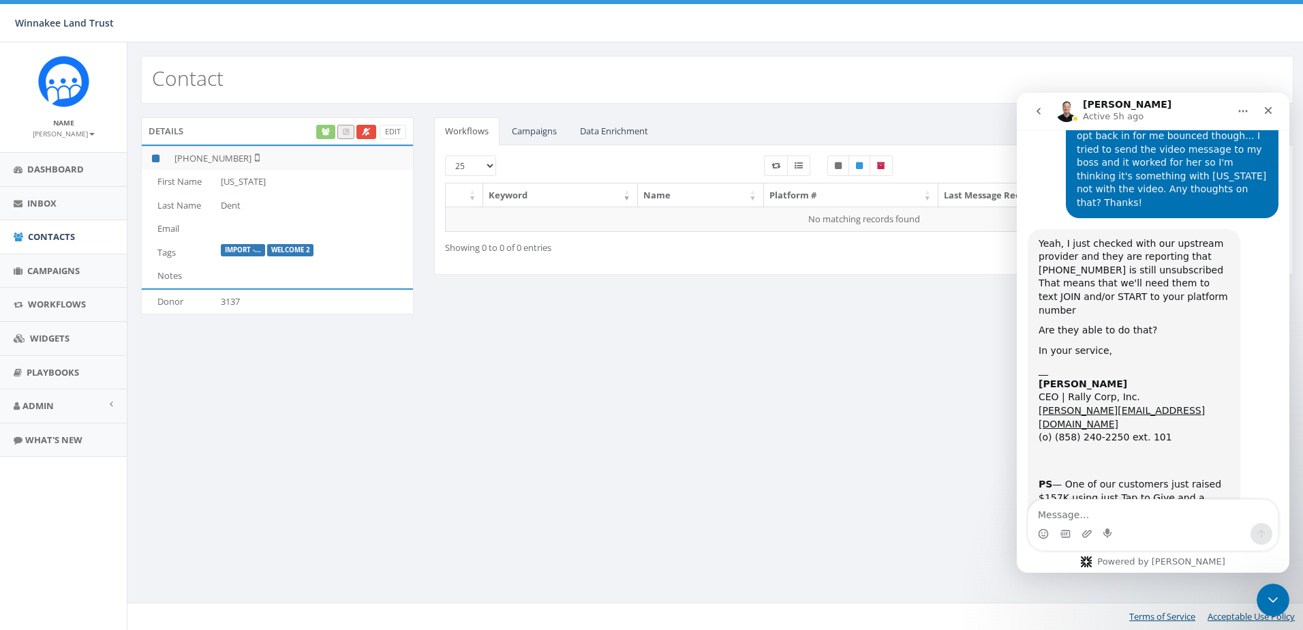
scroll to position [4724, 0]
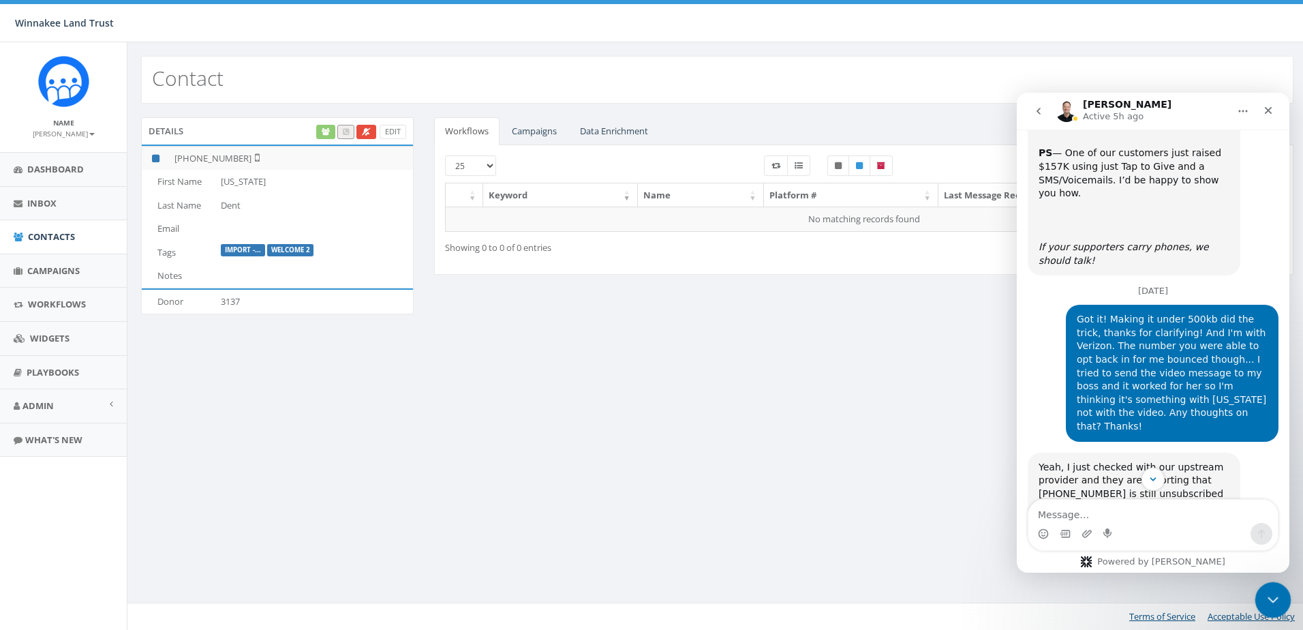
click at [1263, 600] on icon "Close Intercom Messenger" at bounding box center [1271, 597] width 16 height 16
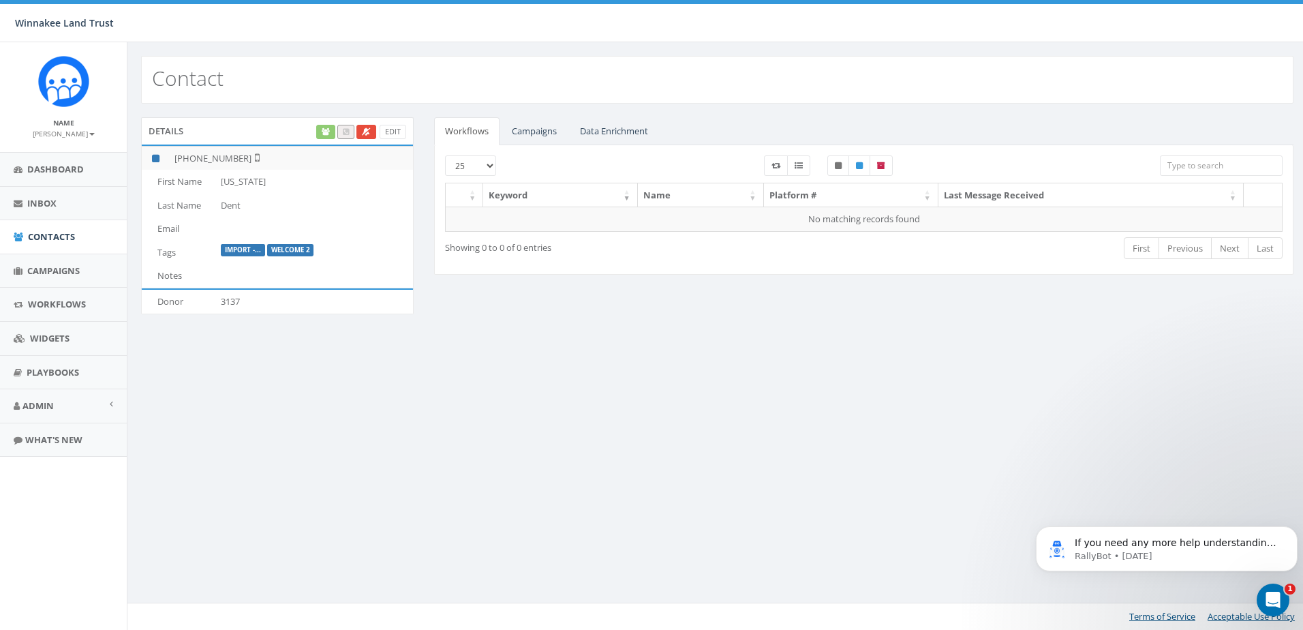
scroll to position [5133, 0]
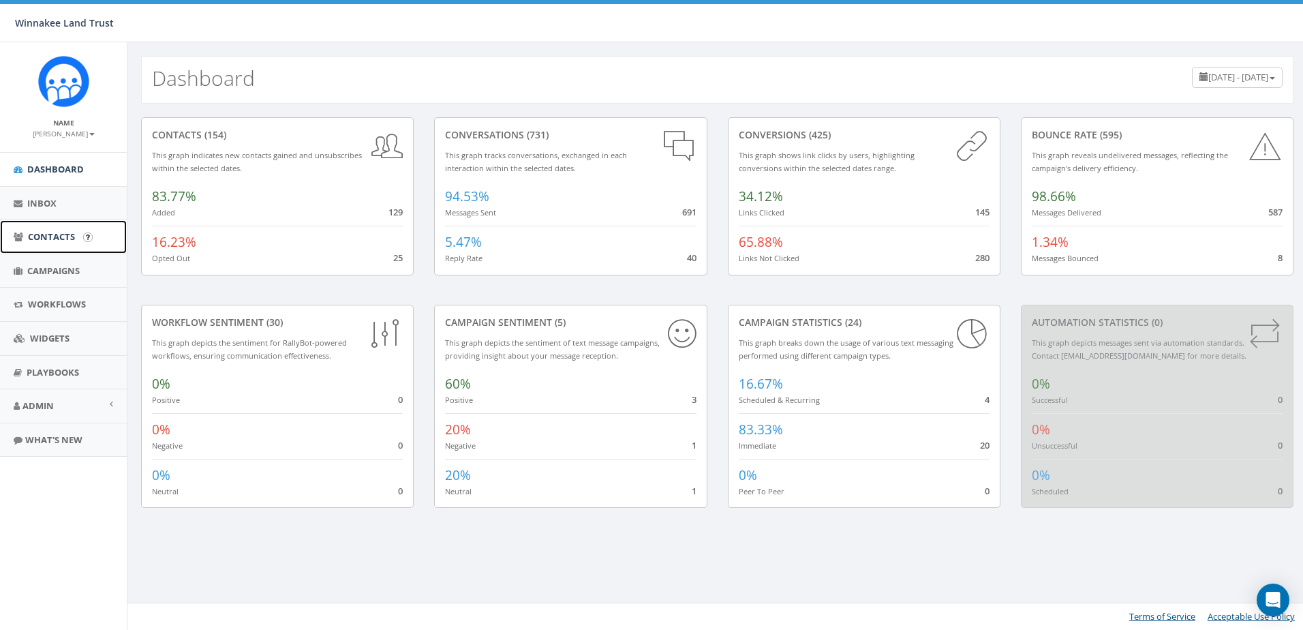
click at [48, 251] on link "Contacts" at bounding box center [63, 236] width 127 height 33
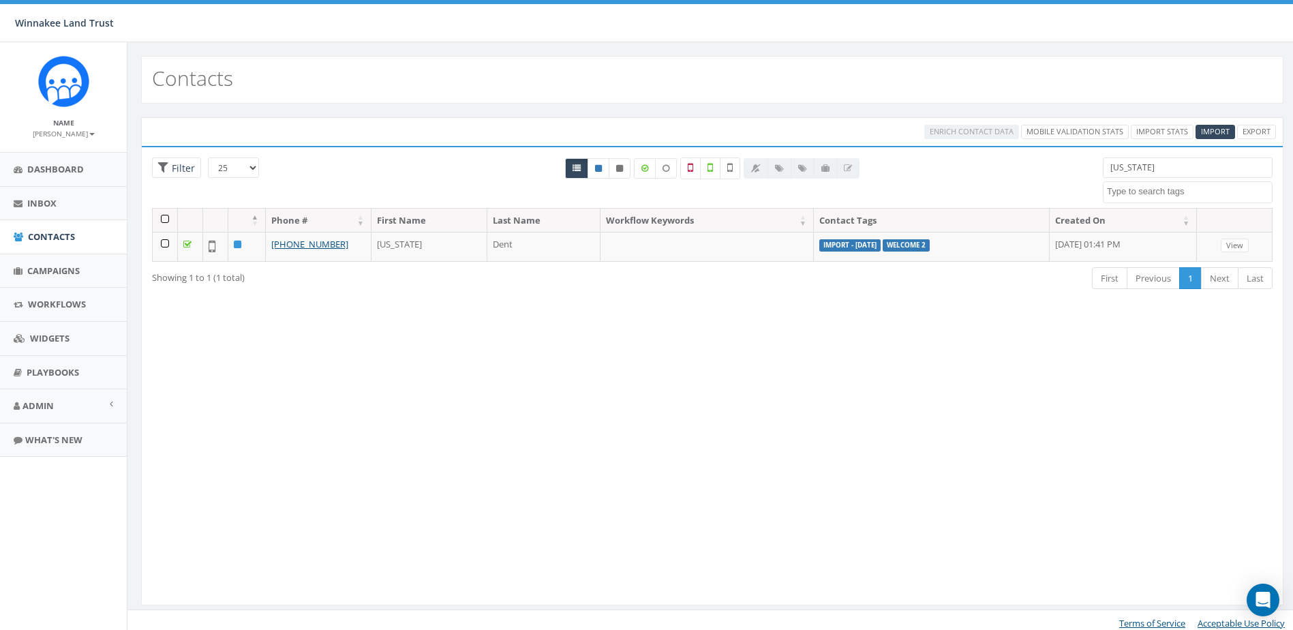
select select
drag, startPoint x: 1148, startPoint y: 170, endPoint x: 1081, endPoint y: 171, distance: 67.5
click at [1081, 171] on div "25 50 100 Filter [US_STATE] [DATE] Barn Tour 25 DP opt-in EOY2024 Form Give HVG…" at bounding box center [712, 182] width 1141 height 50
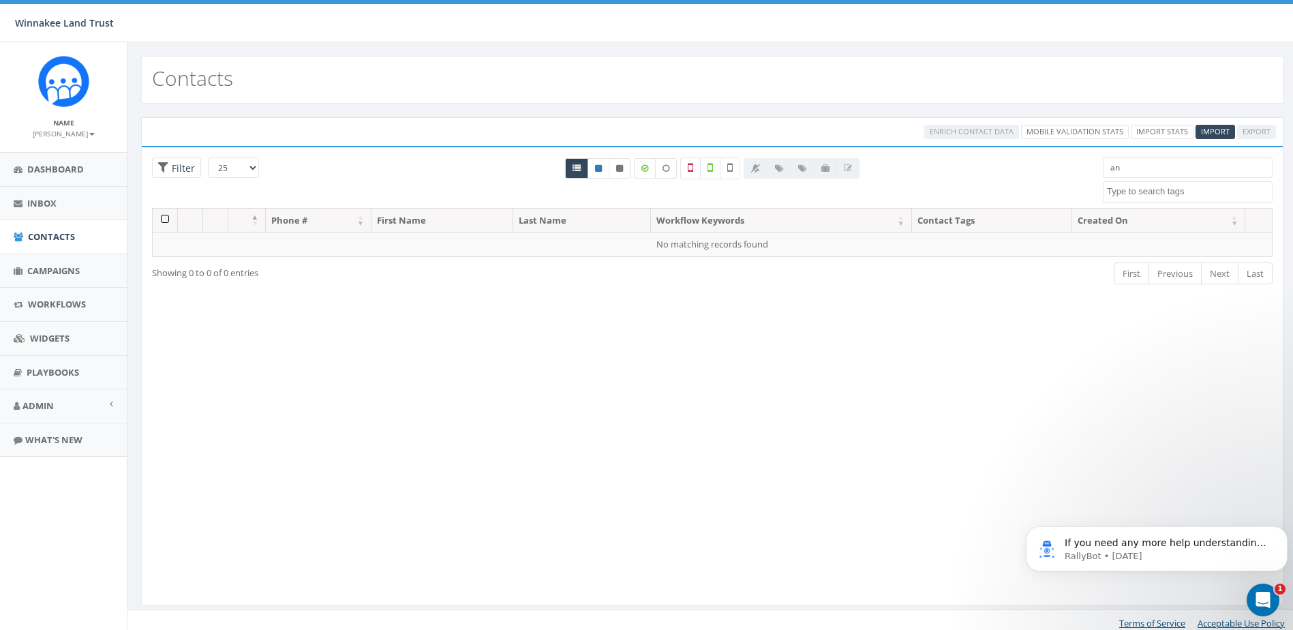
type input "a"
